Goal: Navigation & Orientation: Go to known website

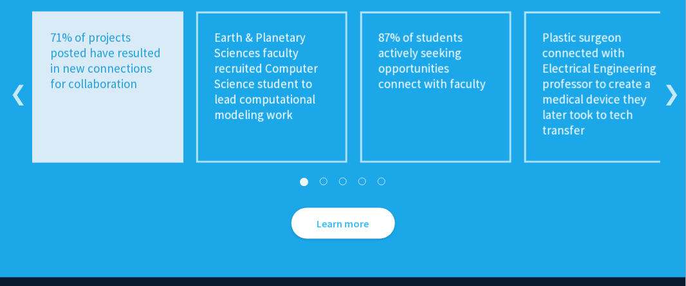
scroll to position [2633, 0]
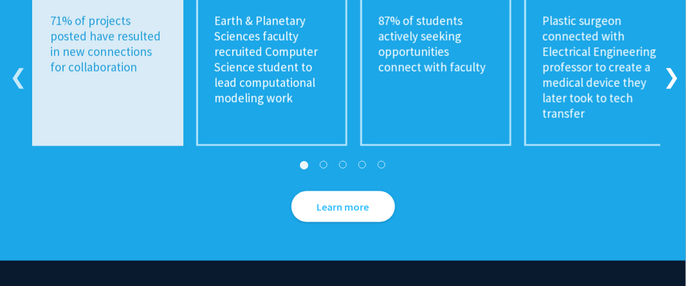
click at [668, 63] on button "Next" at bounding box center [670, 69] width 13 height 13
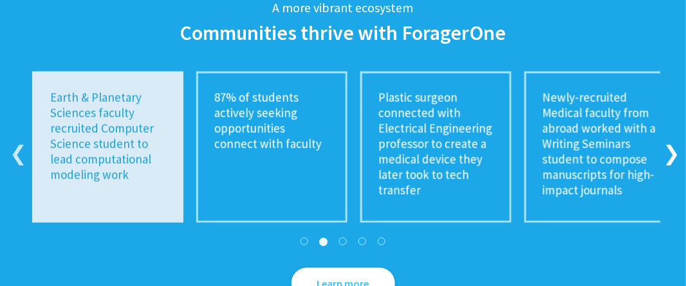
scroll to position [2557, 0]
click at [683, 109] on div "Previous Earth & Planetary Sciences faculty recruited Computer Science student …" at bounding box center [343, 146] width 686 height 151
click at [676, 108] on div "Previous Earth & Planetary Sciences faculty recruited Computer Science student …" at bounding box center [343, 146] width 686 height 151
click at [672, 140] on button "Next" at bounding box center [670, 146] width 13 height 13
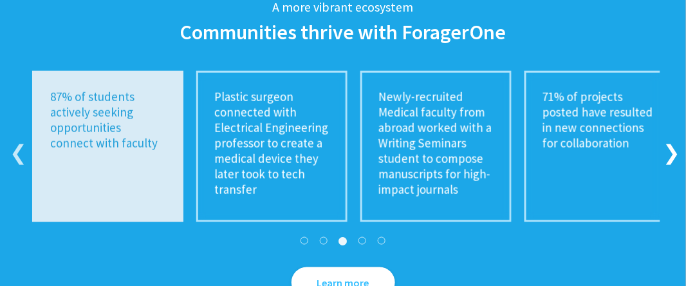
click at [672, 140] on button "Next" at bounding box center [670, 146] width 13 height 13
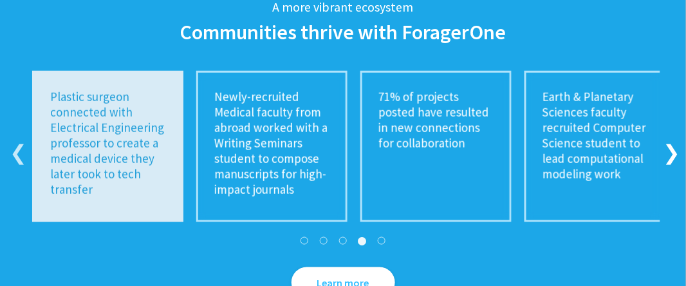
click at [672, 140] on button "Next" at bounding box center [670, 146] width 13 height 13
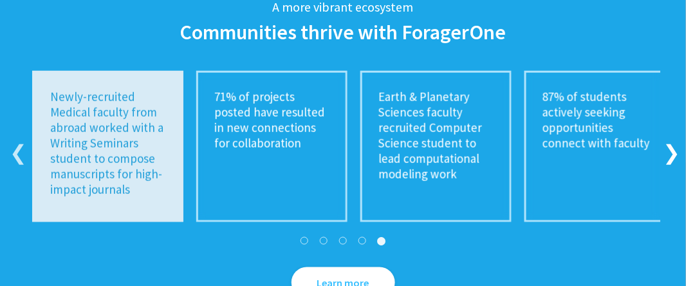
click at [672, 140] on button "Next" at bounding box center [670, 146] width 13 height 13
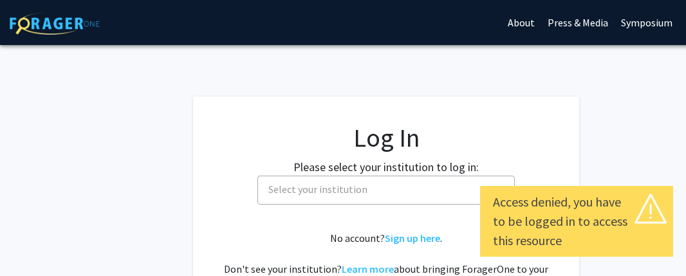
select select
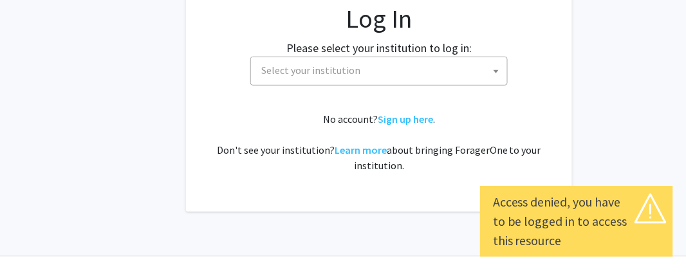
scroll to position [121, 7]
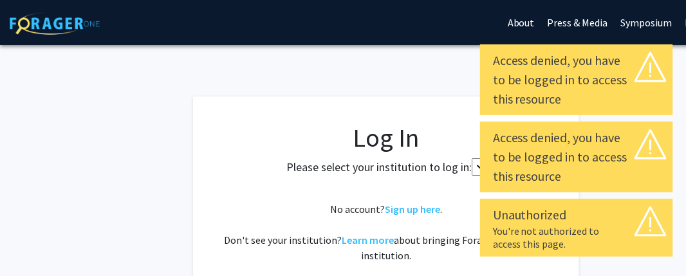
select select
